Goal: Information Seeking & Learning: Find specific fact

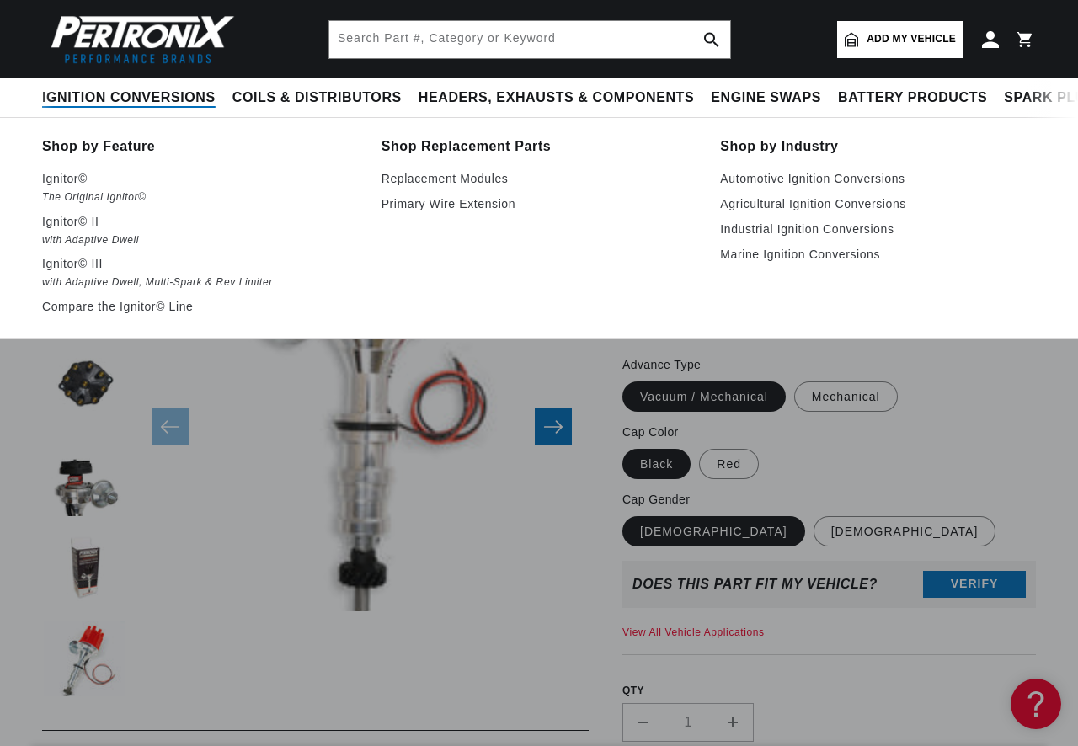
click at [124, 97] on span "Ignition Conversions" at bounding box center [128, 98] width 173 height 18
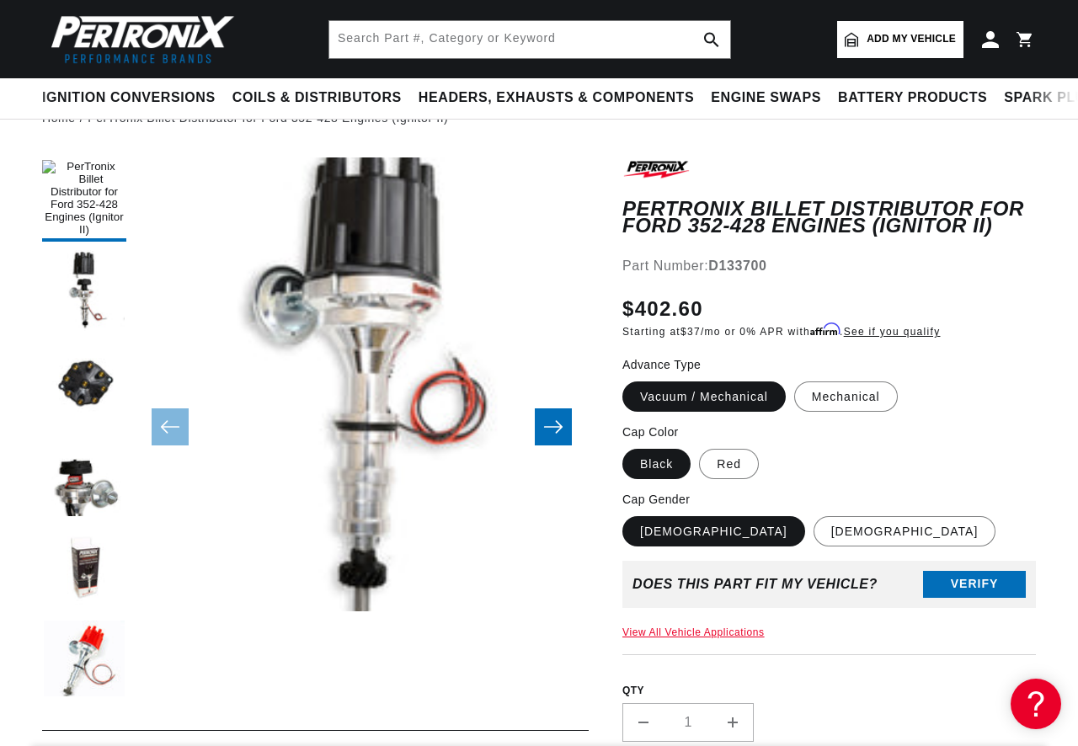
scroll to position [0, 511]
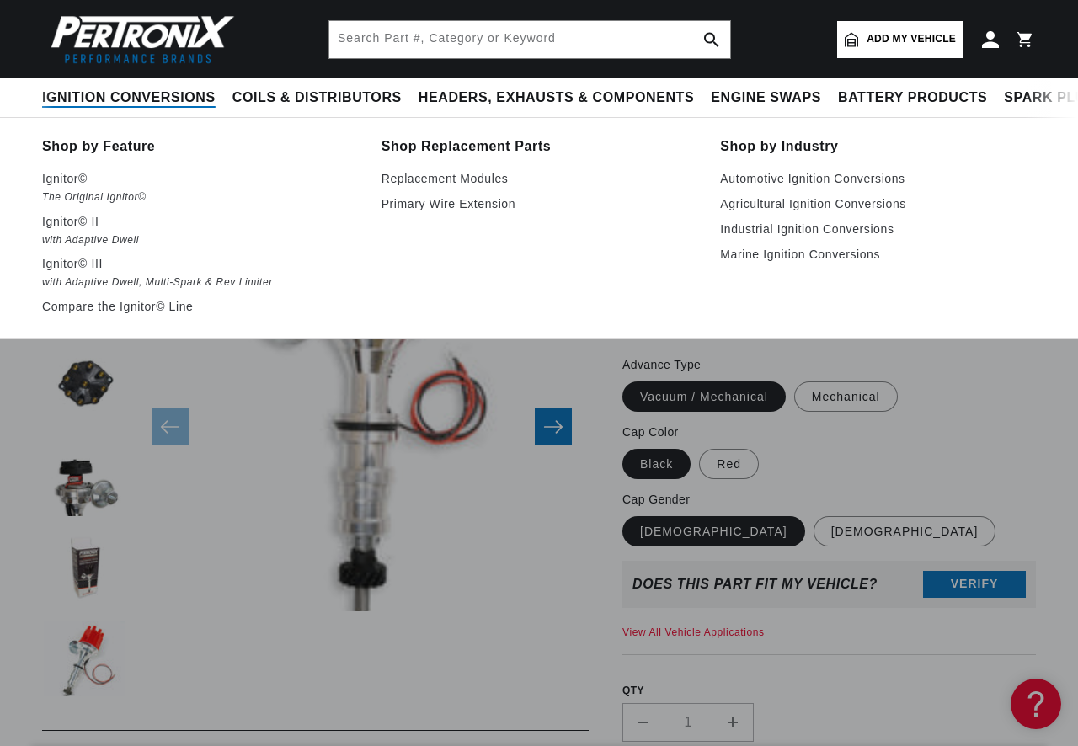
click at [100, 92] on span "Ignition Conversions" at bounding box center [128, 98] width 173 height 18
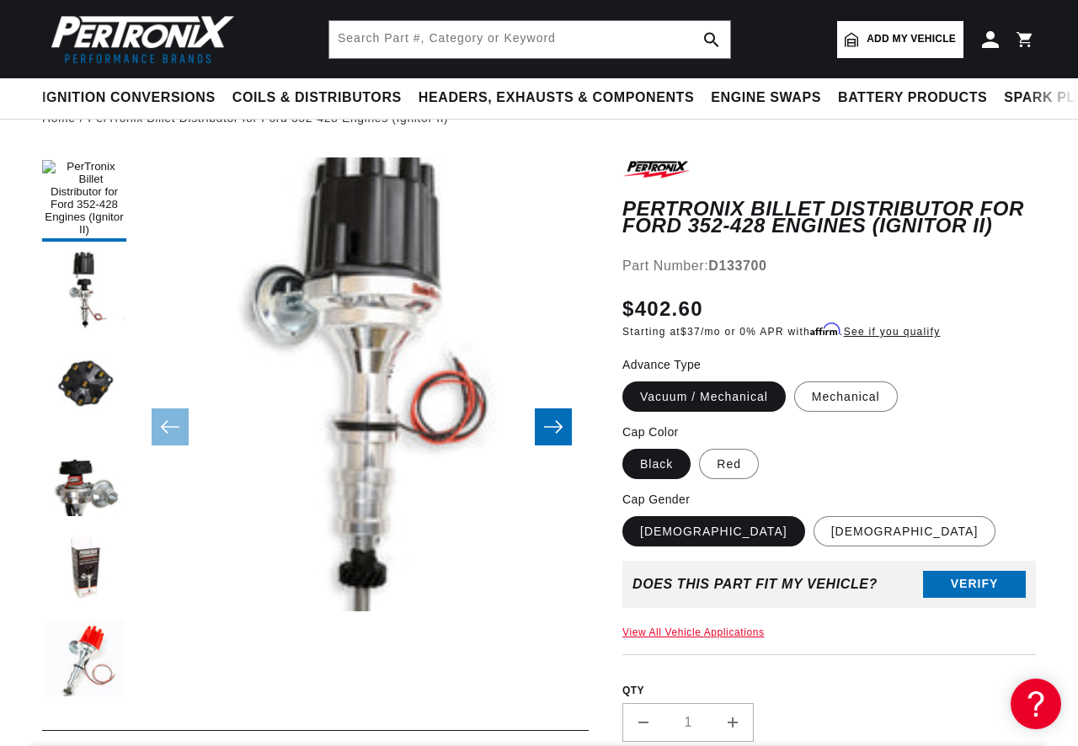
scroll to position [0, 0]
click at [355, 45] on input "text" at bounding box center [529, 39] width 401 height 37
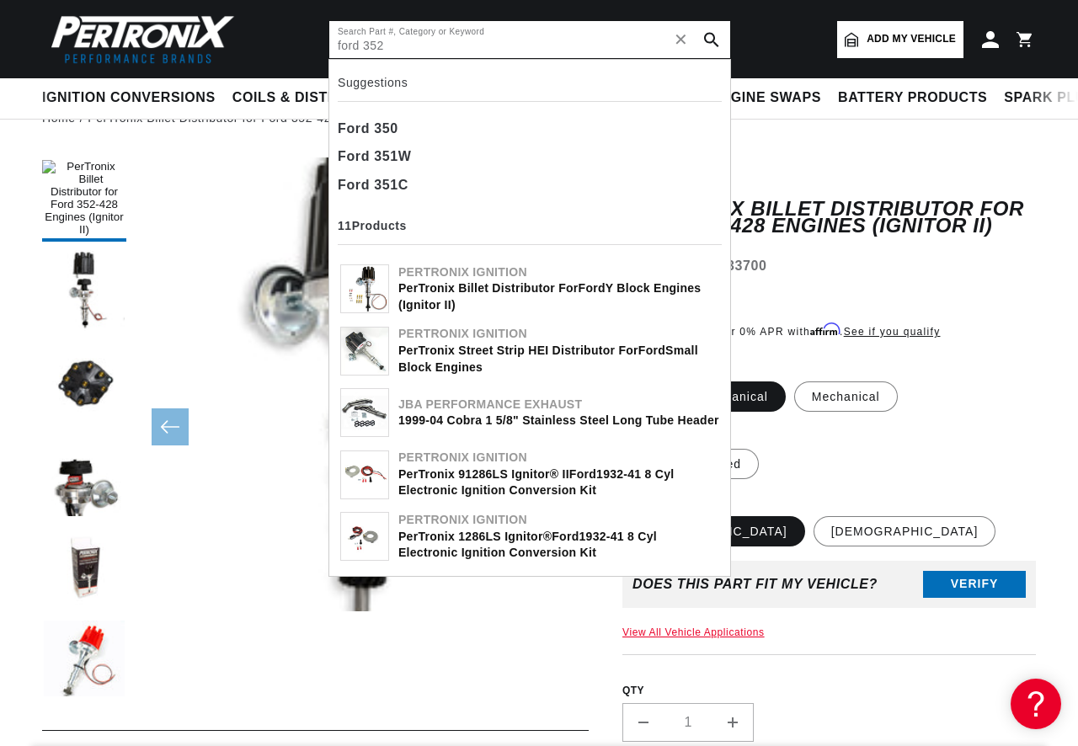
type input "ford 352"
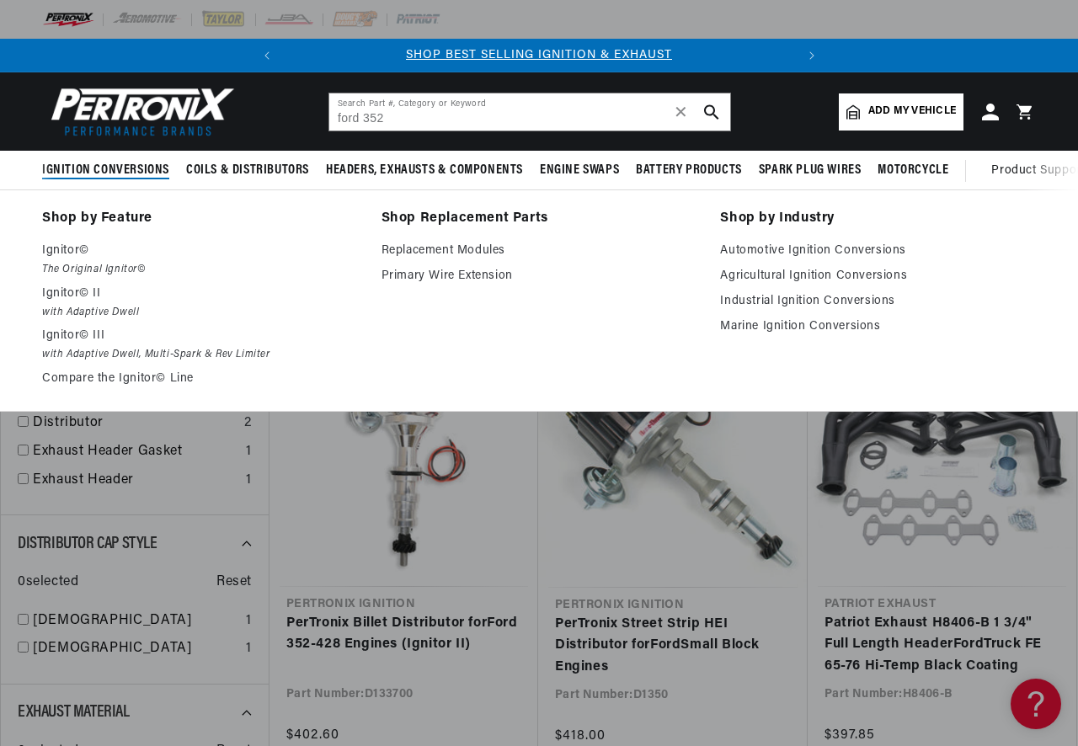
click at [108, 177] on span "Ignition Conversions" at bounding box center [105, 171] width 127 height 18
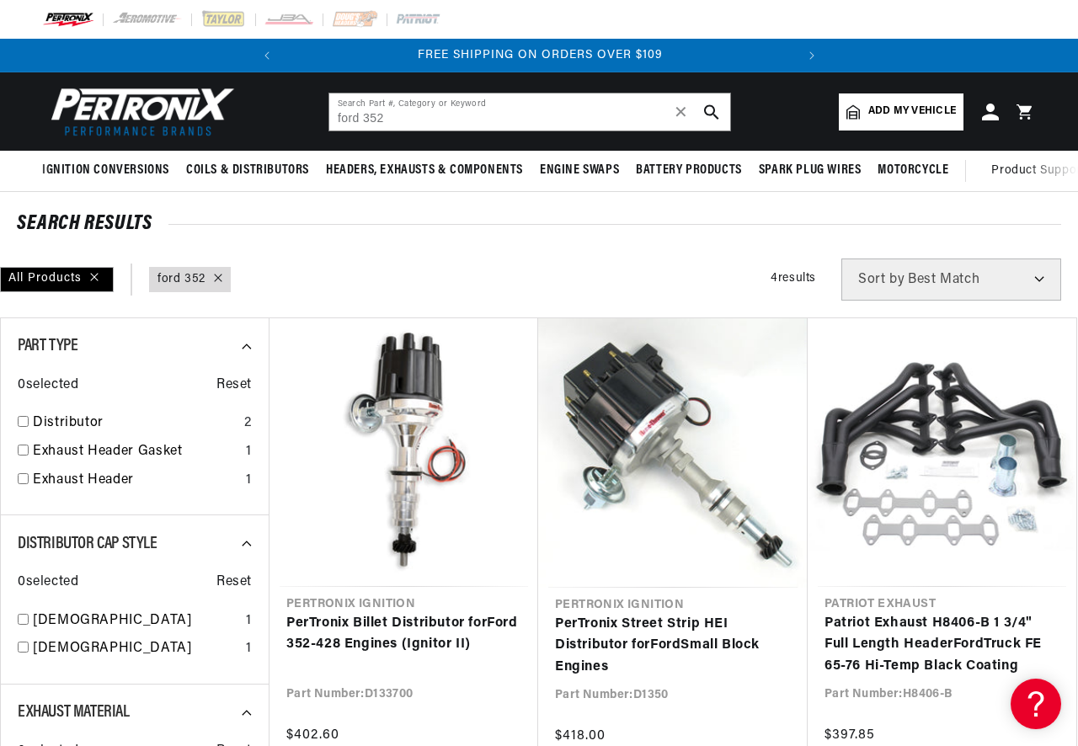
scroll to position [0, 511]
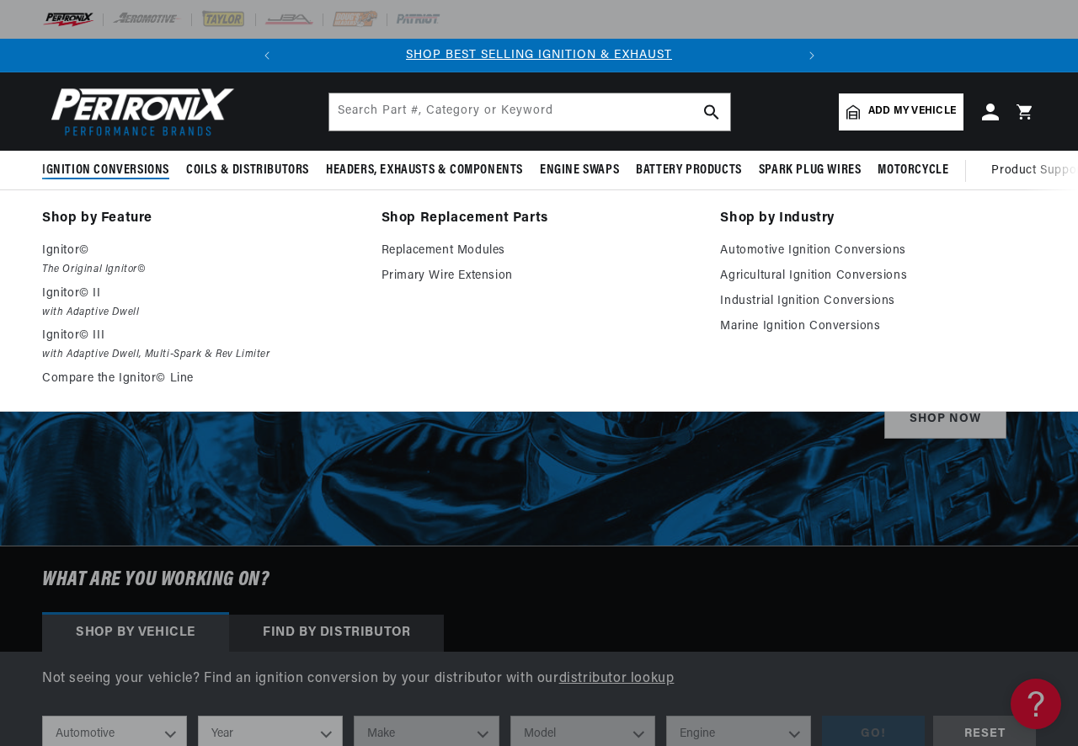
click at [120, 175] on span "Ignition Conversions" at bounding box center [105, 171] width 127 height 18
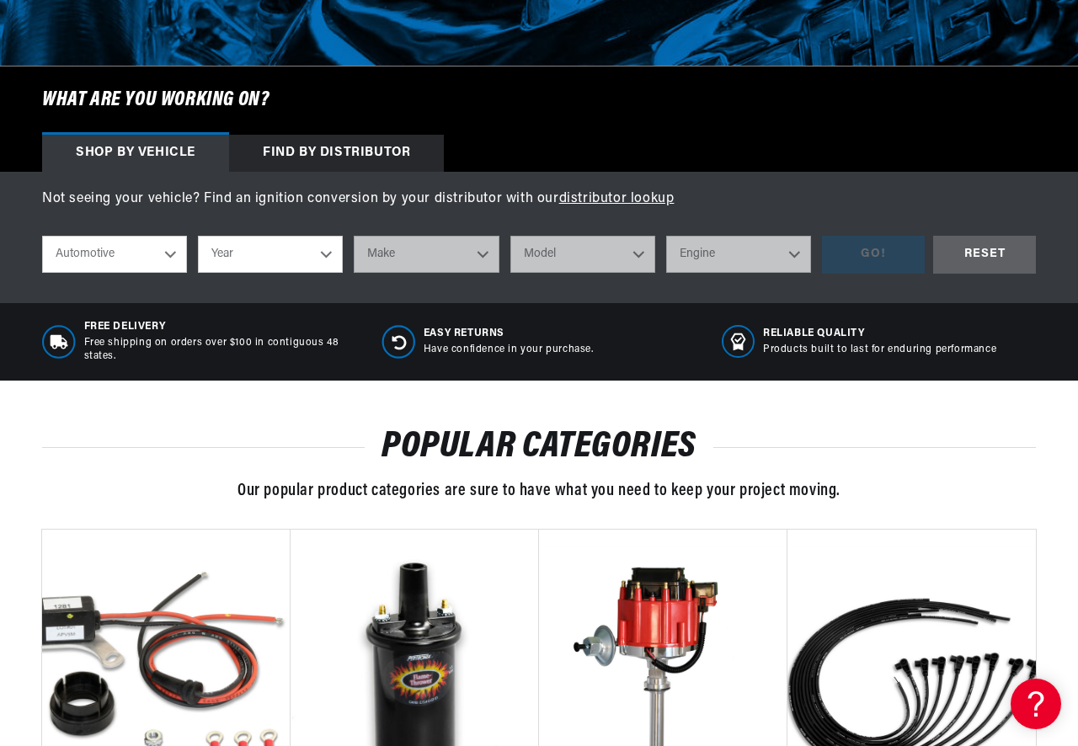
scroll to position [0, 511]
click at [42, 236] on select "Automotive Agricultural Industrial Marine Motorcycle" at bounding box center [114, 254] width 145 height 37
click at [219, 259] on div "Automotive Agricultural Industrial Marine Motorcycle Year 2026 2025 2024 2023 2…" at bounding box center [432, 255] width 780 height 38
select select "1972"
click option "1972" at bounding box center [0, 0] width 0 height 0
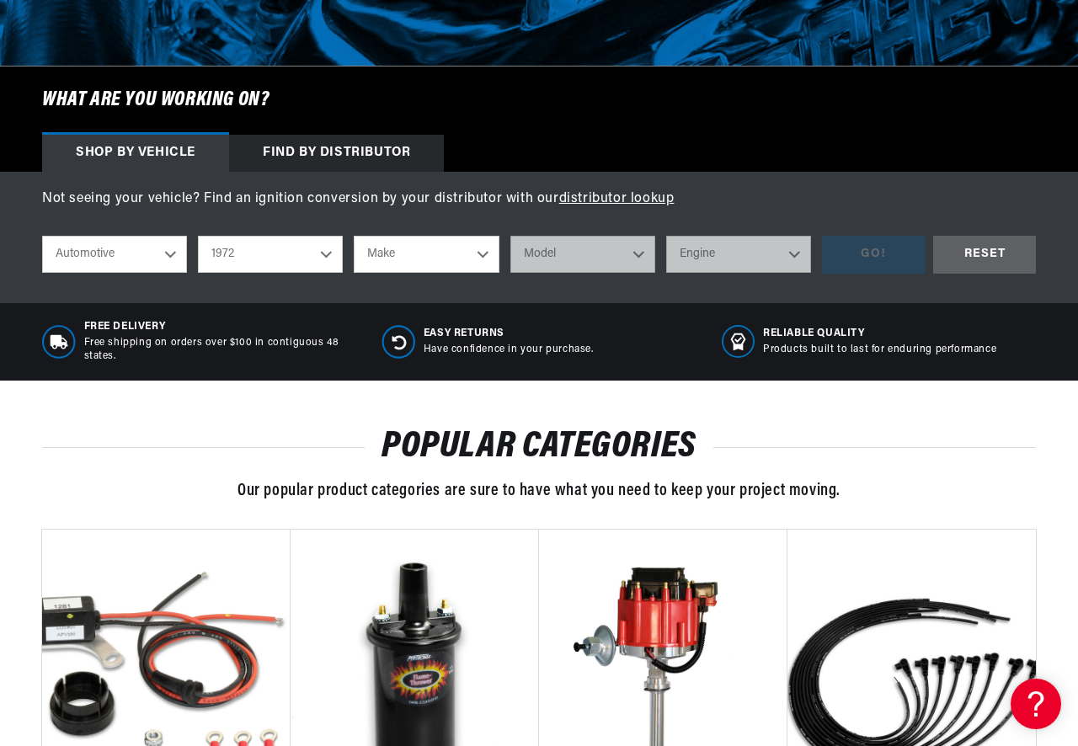
click at [198, 236] on select "2026 2025 2024 2023 2022 2021 2020 2019 2018 2017 2016 2015 2014 2013 2012 2011…" at bounding box center [270, 254] width 145 height 37
click option "1966" at bounding box center [0, 0] width 0 height 0
select select "1966"
click at [354, 236] on select "Make Alfa Romeo American Motors Aston Martin Austin Austin Healey Avanti Bentle…" at bounding box center [426, 254] width 145 height 37
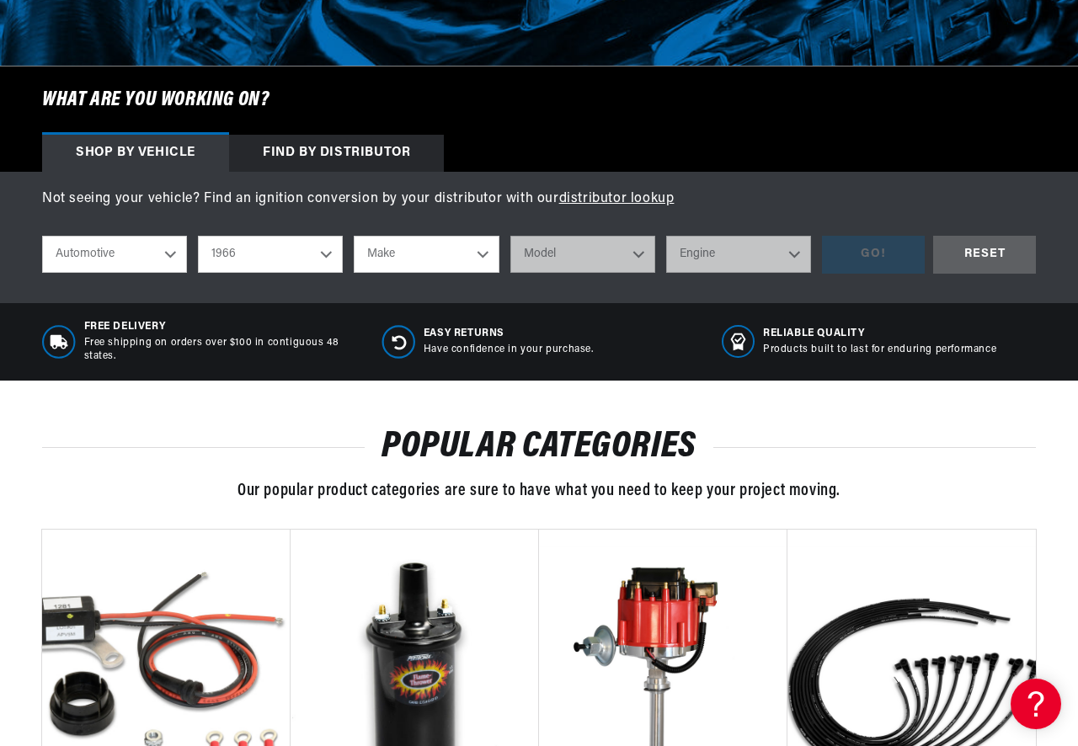
select select "Ford"
click option "Ford" at bounding box center [0, 0] width 0 height 0
select select "Ford"
click at [510, 236] on select "Model Bronco Club Wagon Country Sedan Country Squire Custom Custom 500 Econolin…" at bounding box center [582, 254] width 145 height 37
select select "F-100"
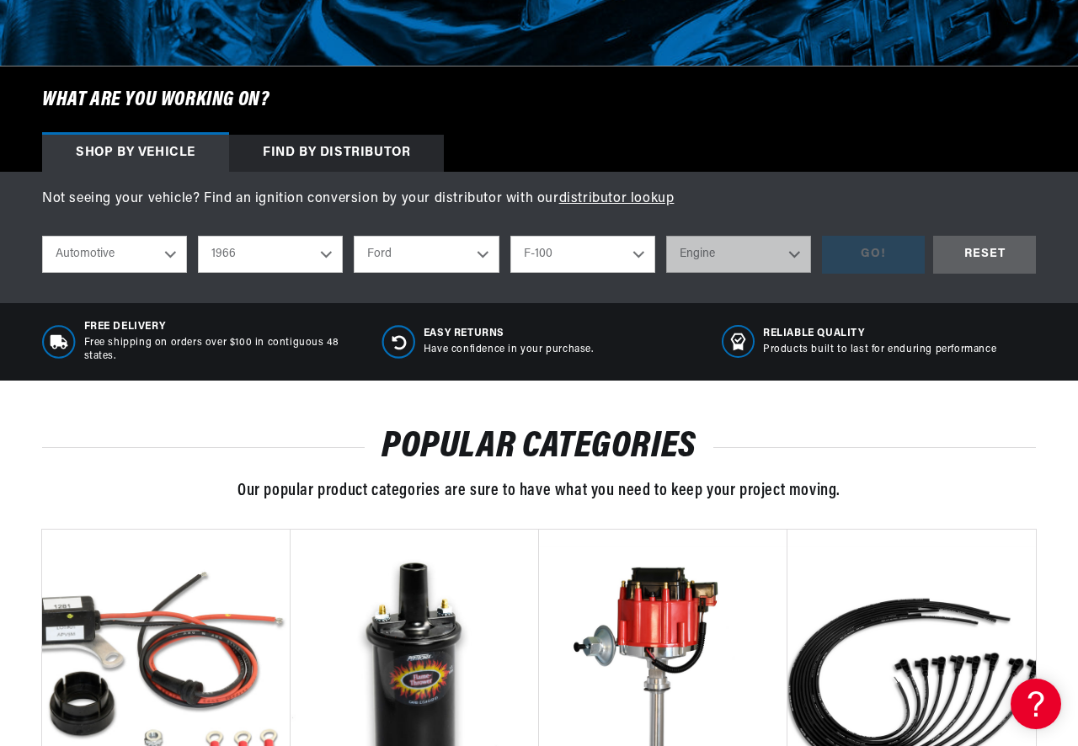
click option "F-100" at bounding box center [0, 0] width 0 height 0
select select "F-100"
click at [666, 236] on select "Engine 289cid / 4.7L 352cid / 5.8L" at bounding box center [738, 254] width 145 height 37
select select "352cid-5.8L"
click option "352cid / 5.8L" at bounding box center [0, 0] width 0 height 0
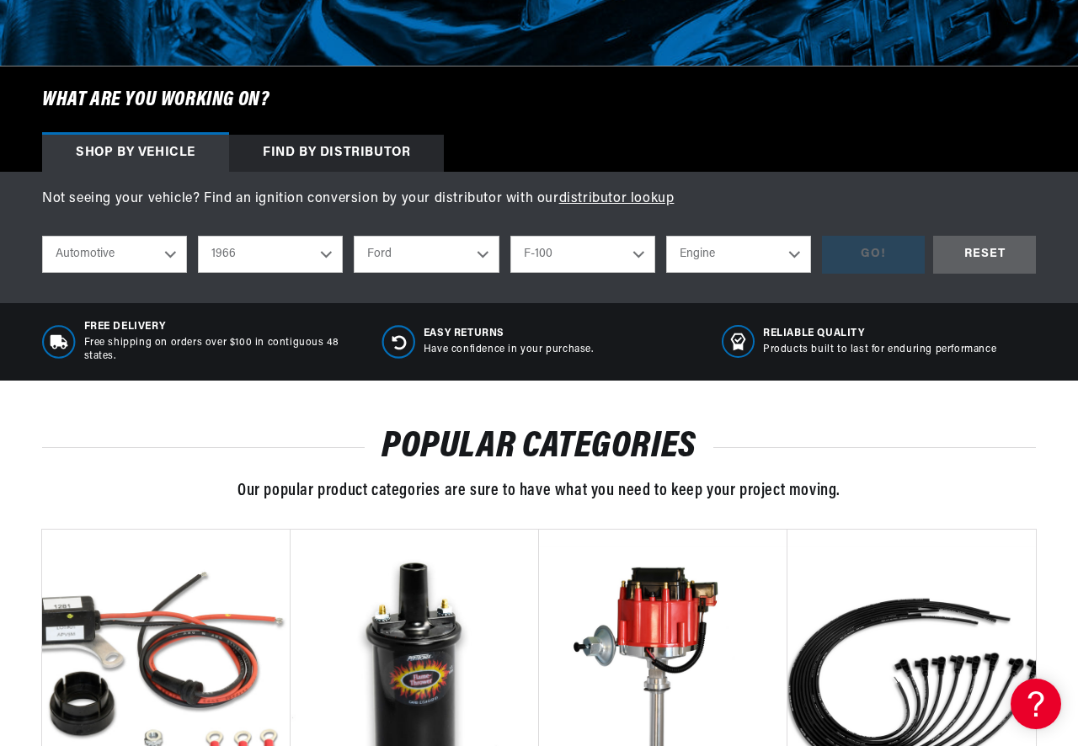
select select "352cid-5.8L"
click at [866, 259] on div "GO!" at bounding box center [873, 255] width 103 height 38
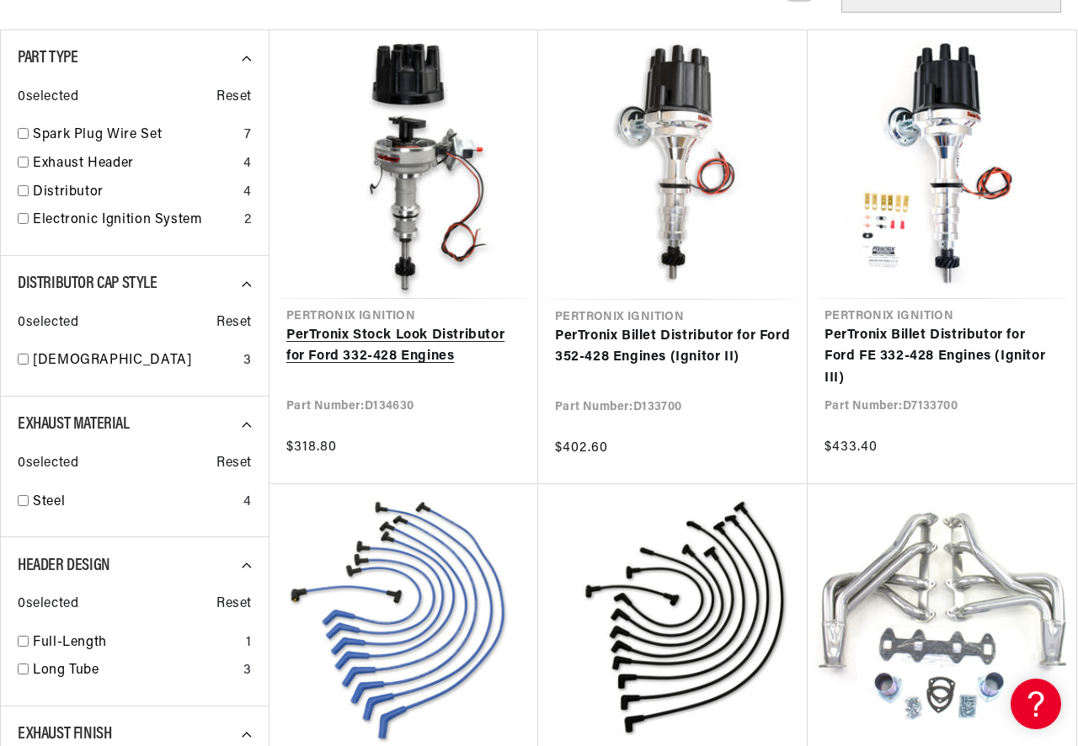
scroll to position [0, 511]
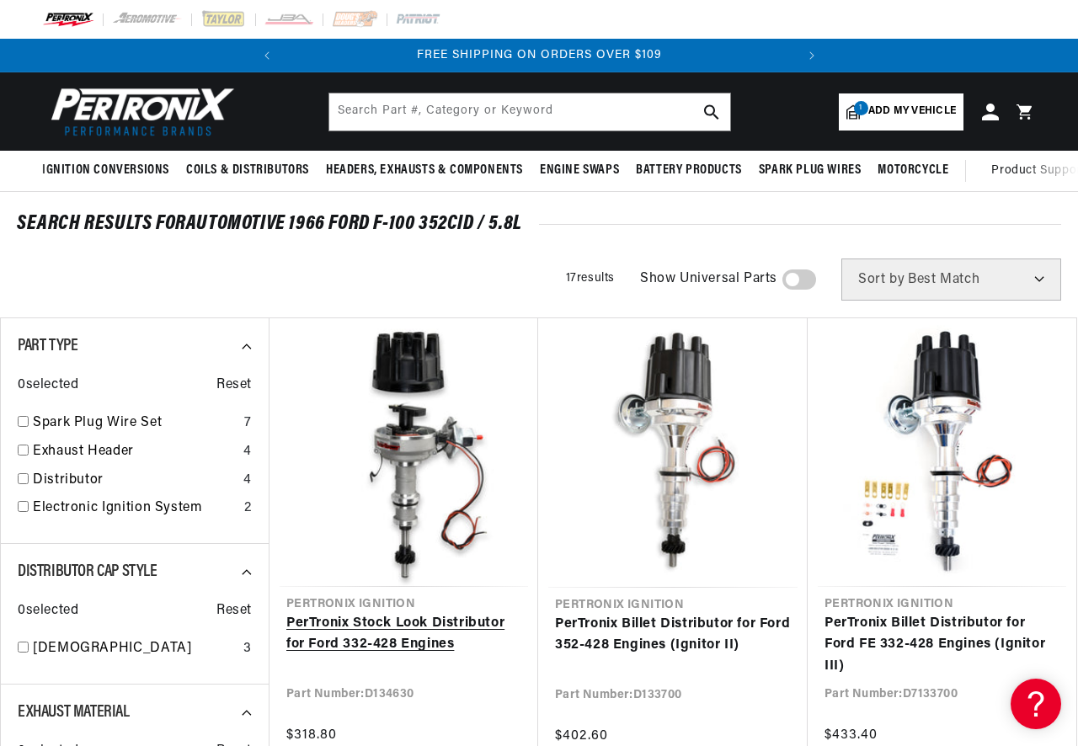
click at [455, 625] on link "PerTronix Stock Look Distributor for Ford 332-428 Engines" at bounding box center [403, 634] width 235 height 43
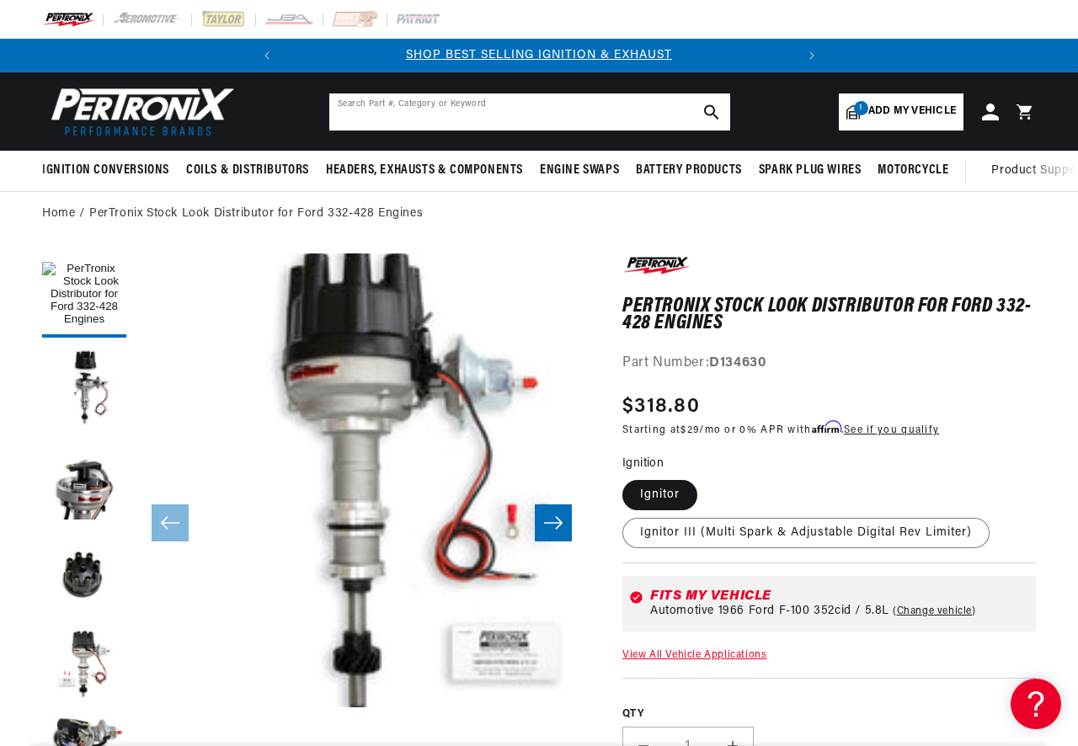
drag, startPoint x: 465, startPoint y: 118, endPoint x: 447, endPoint y: 108, distance: 20.4
click at [461, 115] on input "text" at bounding box center [529, 111] width 401 height 37
type input "1281"
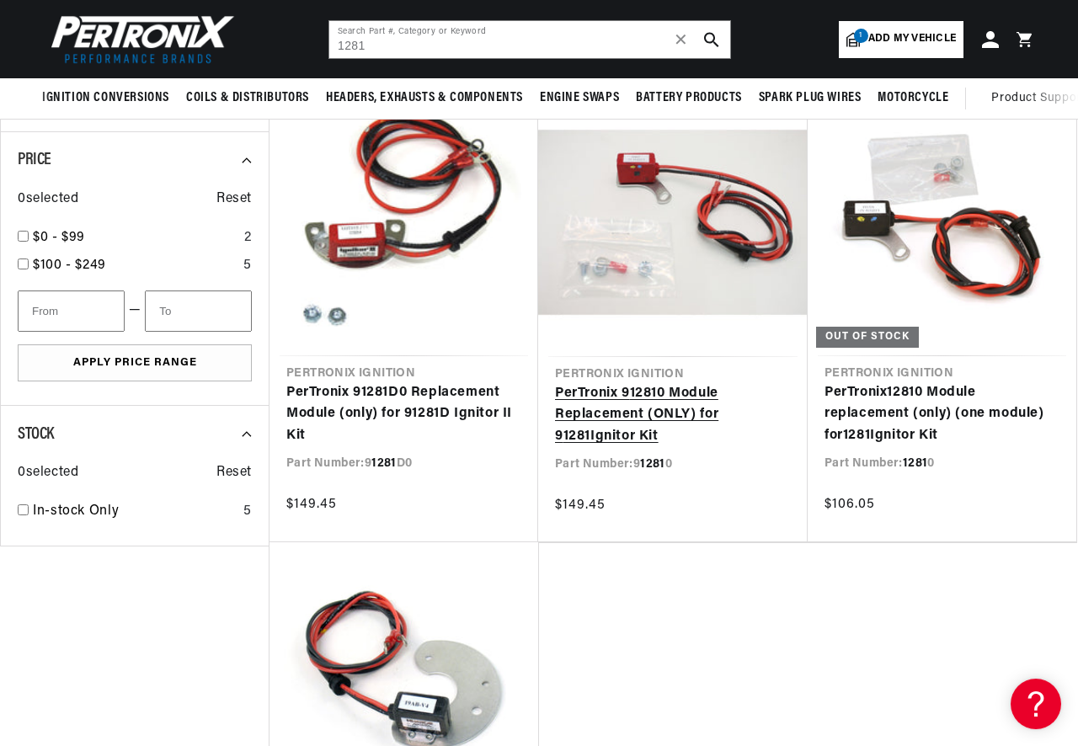
scroll to position [768, 0]
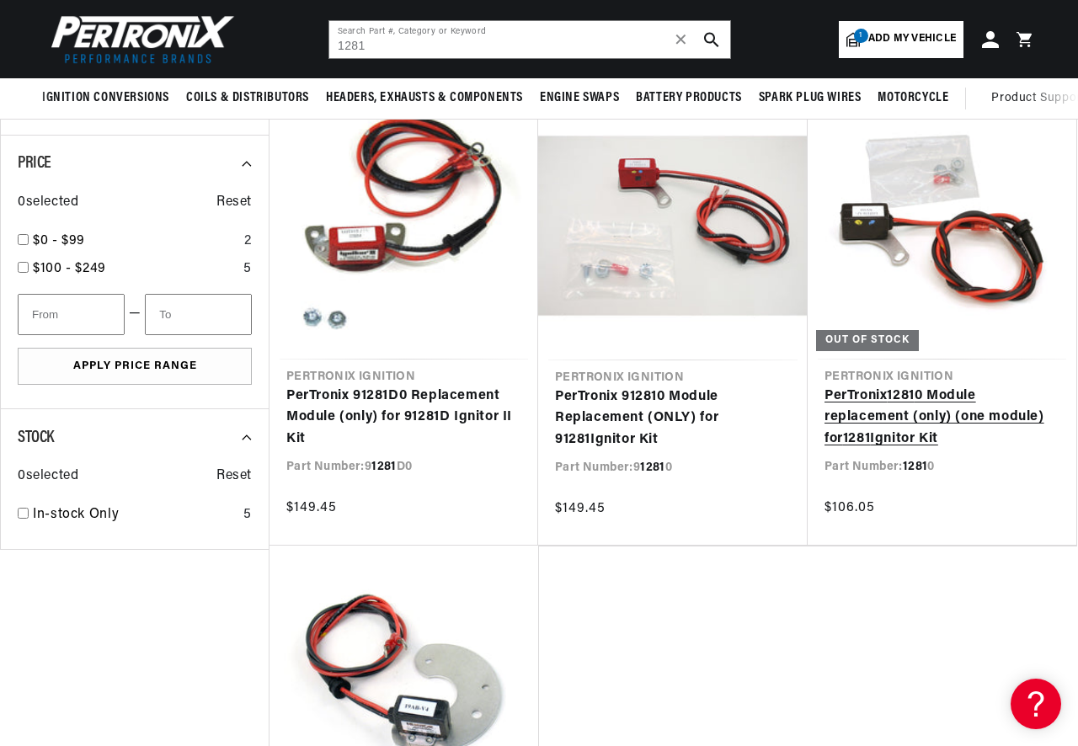
click at [909, 437] on link "PerTronix 1281 0 Module replacement (only) (one module) for 1281 Ignitor Kit" at bounding box center [941, 418] width 235 height 65
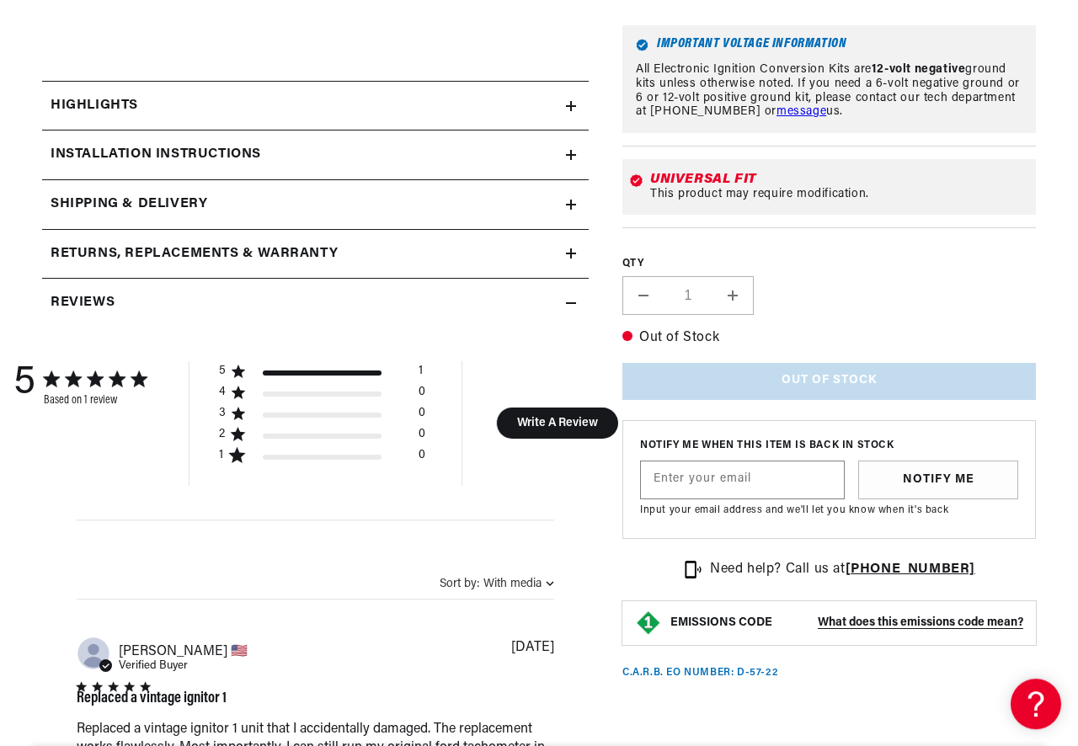
scroll to position [672, 0]
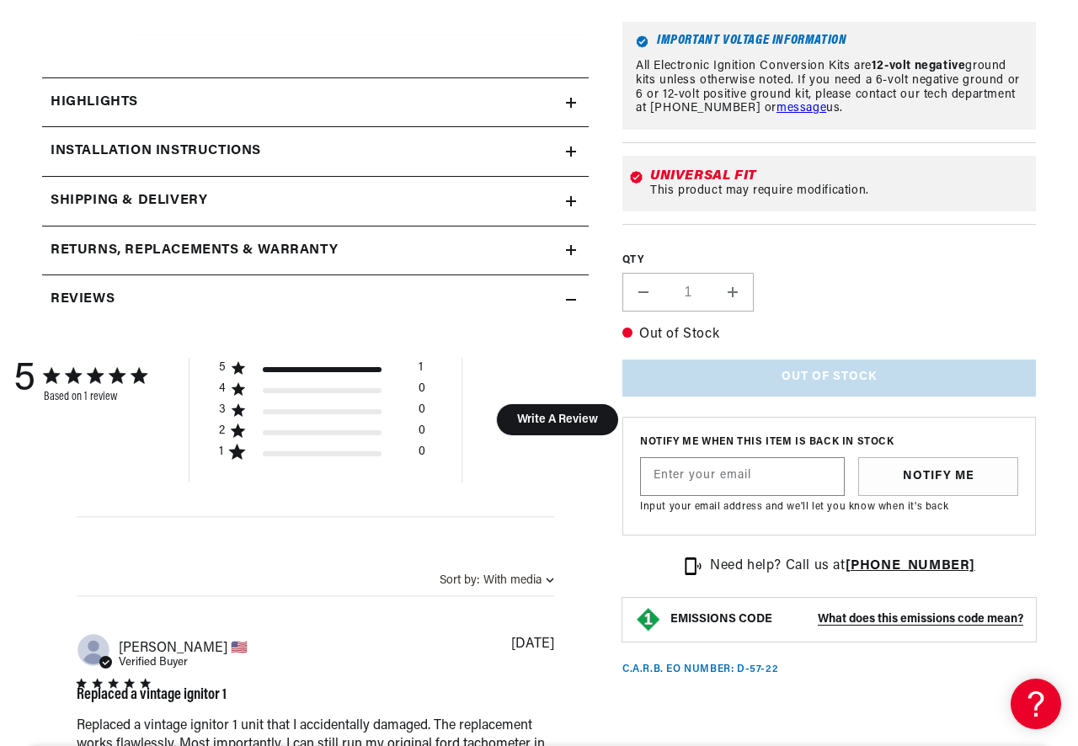
click at [203, 103] on div "Highlights" at bounding box center [304, 103] width 524 height 22
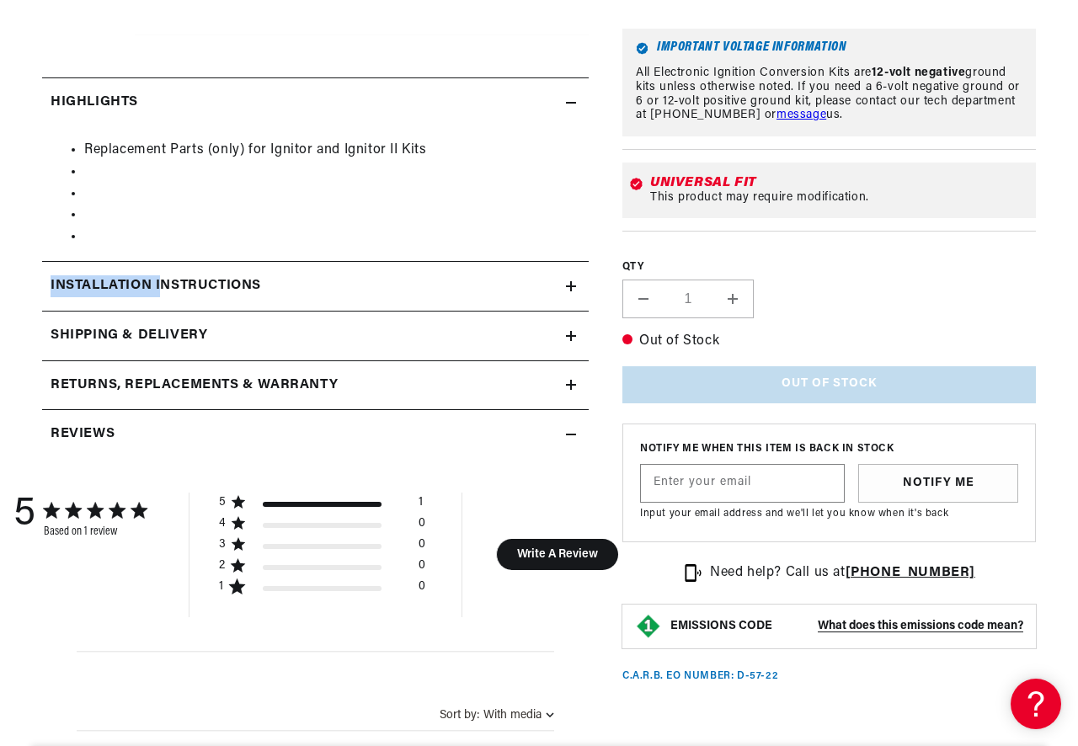
click at [162, 285] on summary "Installation instructions" at bounding box center [315, 286] width 546 height 49
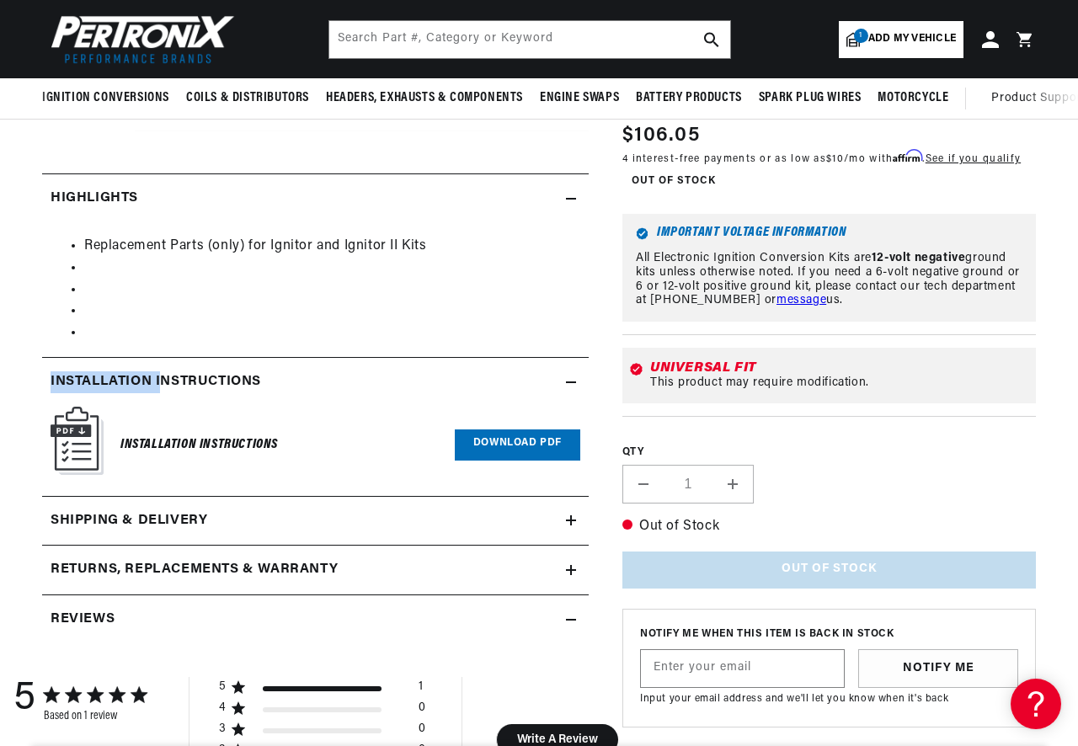
scroll to position [0, 0]
